Goal: Information Seeking & Learning: Find specific fact

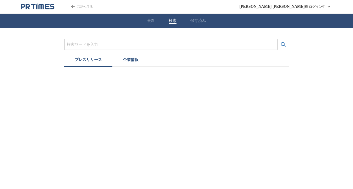
click at [175, 20] on button "検索" at bounding box center [173, 20] width 8 height 5
click at [175, 43] on input "プレスリリースおよび企業を検索する" at bounding box center [171, 45] width 208 height 6
click at [278, 39] on button "検索する" at bounding box center [283, 44] width 11 height 11
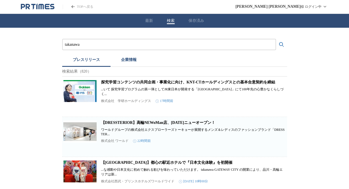
click at [175, 43] on input "takanawa" at bounding box center [169, 45] width 208 height 6
type input "t"
type input "ニュウマン高輪"
click at [276, 39] on button "検索する" at bounding box center [281, 44] width 11 height 11
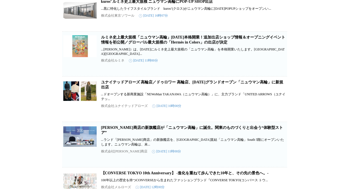
scroll to position [230, 0]
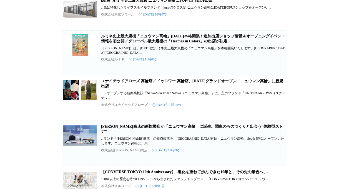
click at [235, 43] on link "ルミネ史上最大規模「ニュウマン高輪」[DATE]本格開業！追加出店ショップ情報＆オープニングイベント情報を初公開／グローバル最大規模の「Hermès in C…" at bounding box center [193, 38] width 184 height 9
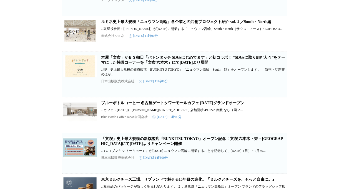
scroll to position [785, 0]
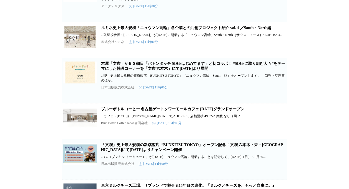
click at [227, 30] on link "ルミネ史上最大規模「ニュウマン高輪」各企業との共創プロジェクト紹介 vol.１／South・North編" at bounding box center [186, 28] width 170 height 4
